Goal: Check status: Check status

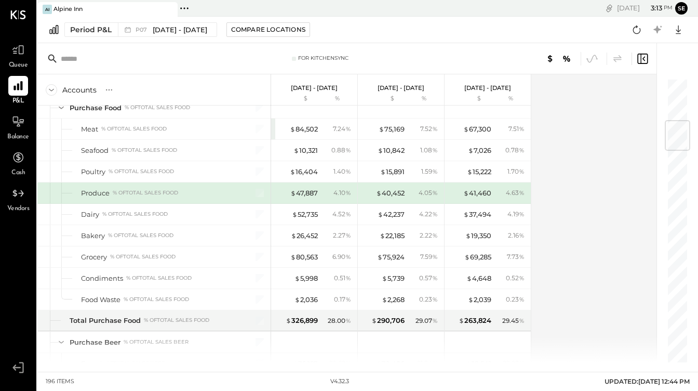
scroll to position [221, 0]
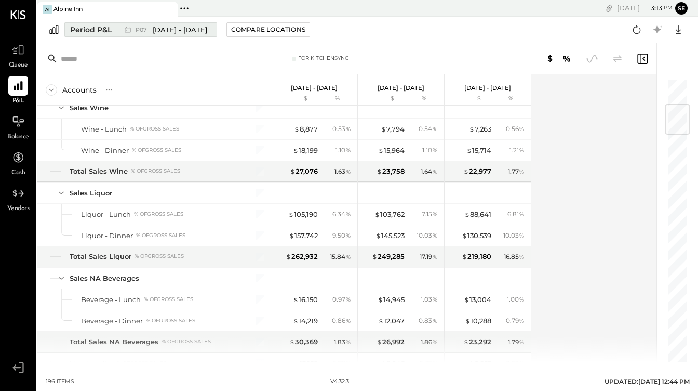
click at [153, 29] on span "[DATE] - [DATE]" at bounding box center [180, 30] width 55 height 10
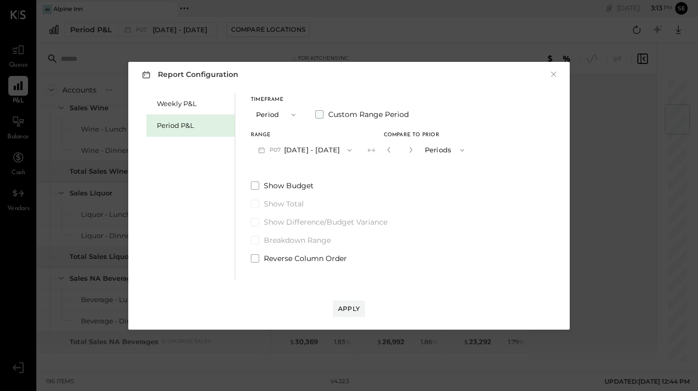
click at [320, 116] on span at bounding box center [319, 114] width 8 height 8
click at [416, 149] on div "*" at bounding box center [400, 149] width 32 height 19
click at [414, 151] on icon "button" at bounding box center [411, 149] width 6 height 6
type input "*"
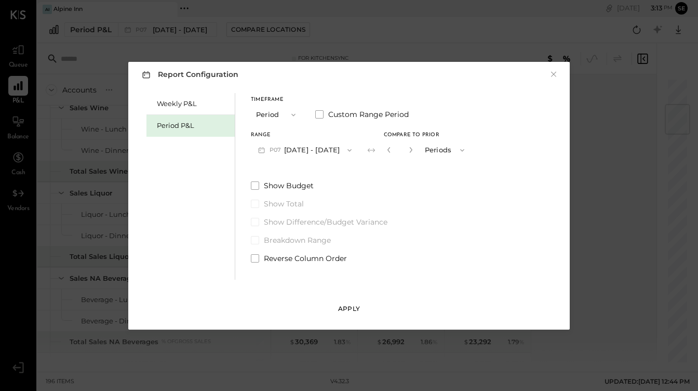
click at [338, 306] on div "Apply" at bounding box center [349, 308] width 22 height 9
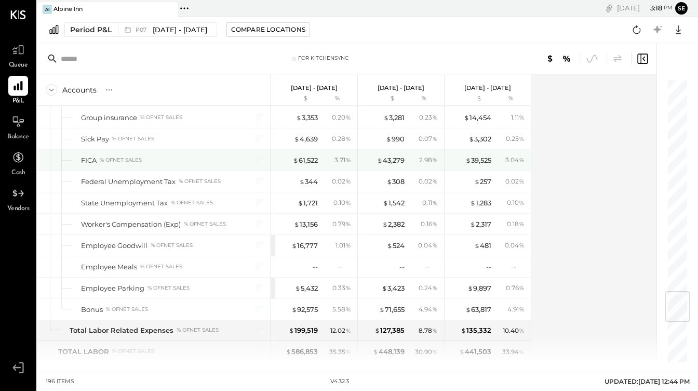
scroll to position [1785, 0]
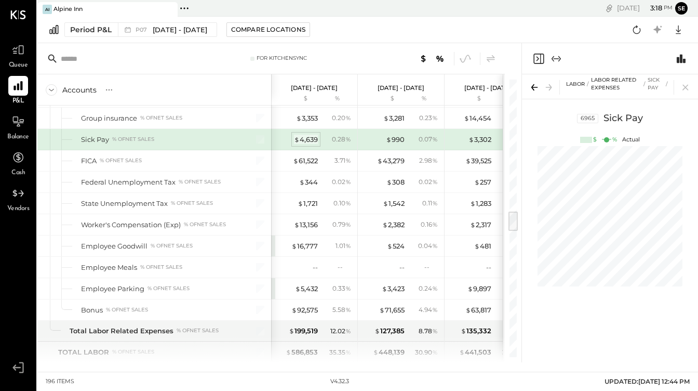
click at [302, 140] on div "$ 4,639" at bounding box center [306, 140] width 24 height 10
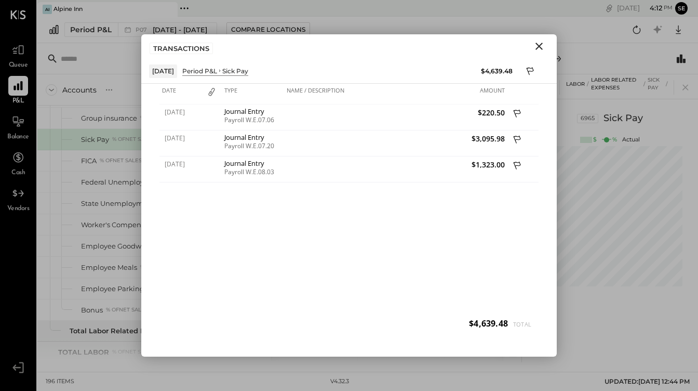
click at [538, 52] on icon "Close" at bounding box center [539, 46] width 12 height 12
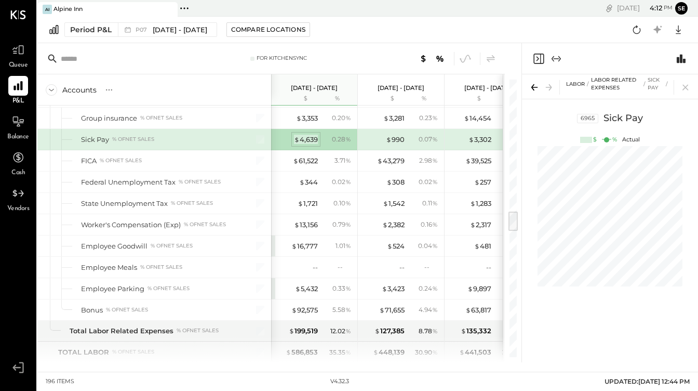
click at [306, 140] on div "$ 4,639" at bounding box center [306, 140] width 24 height 10
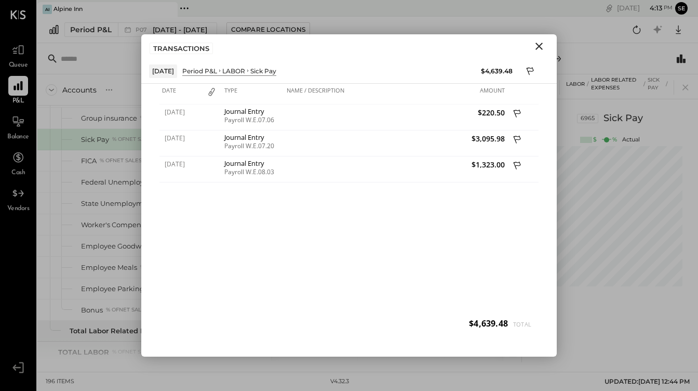
click at [538, 50] on icon "Close" at bounding box center [539, 46] width 12 height 12
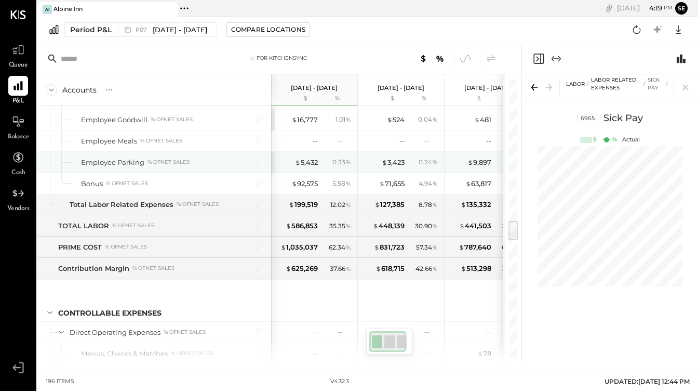
scroll to position [1741, 0]
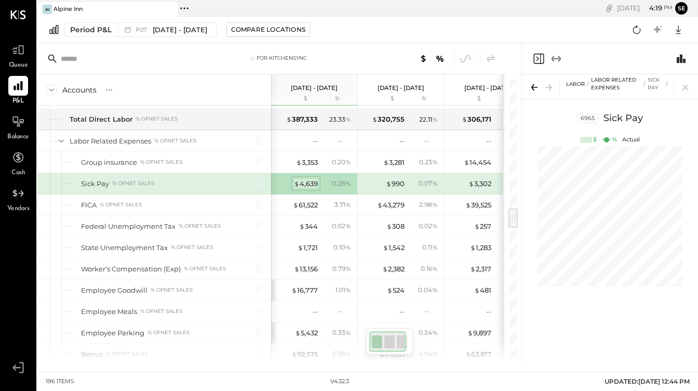
click at [305, 186] on div "$ 4,639" at bounding box center [306, 184] width 24 height 10
